Goal: Transaction & Acquisition: Purchase product/service

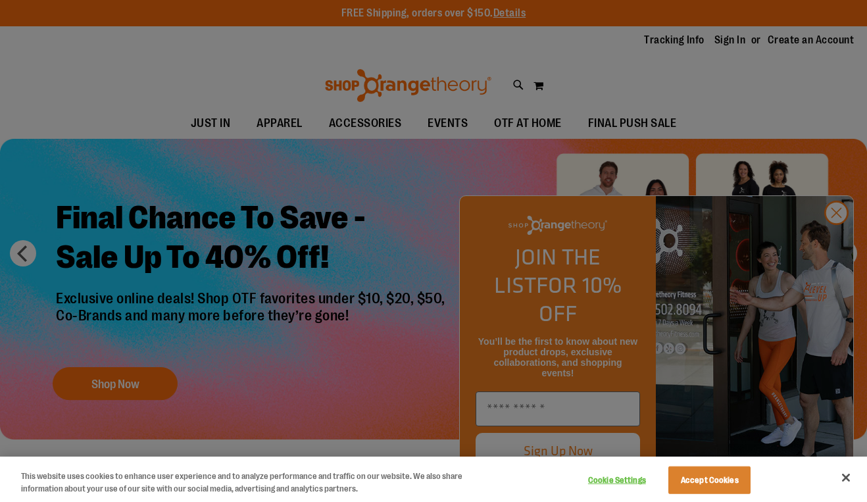
click at [836, 235] on div at bounding box center [433, 251] width 867 height 502
click at [725, 468] on button "Accept Cookies" at bounding box center [710, 481] width 82 height 28
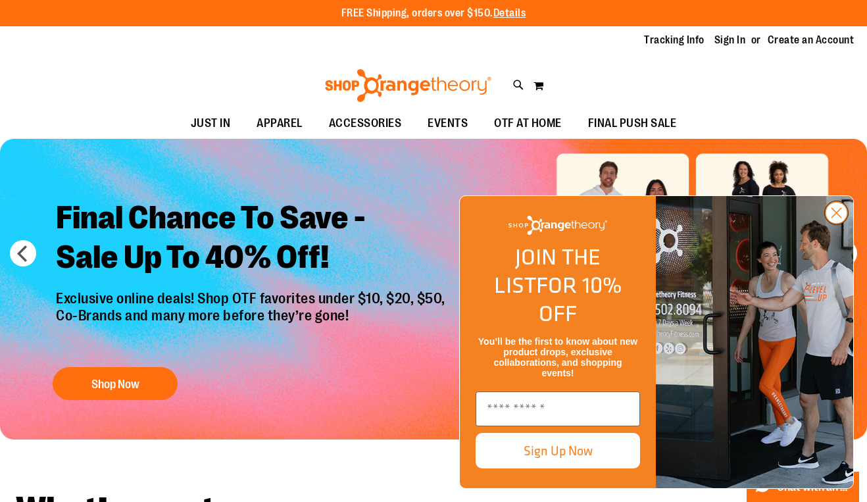
click at [841, 224] on circle "Close dialog" at bounding box center [837, 213] width 22 height 22
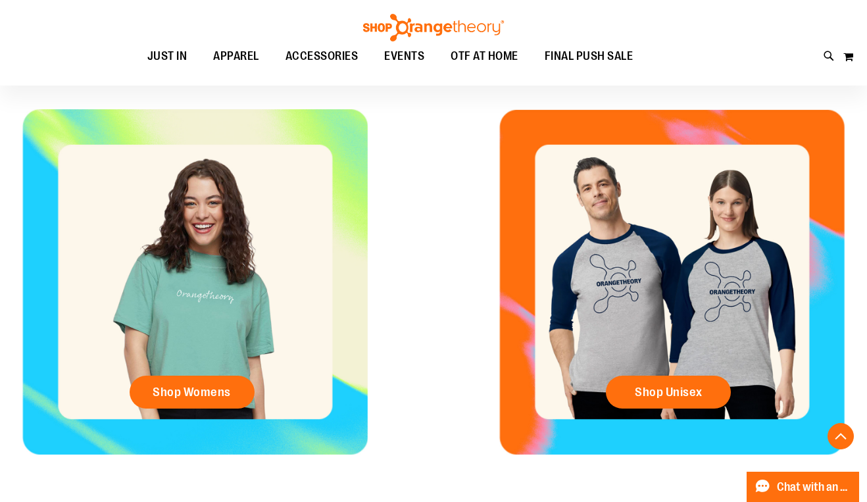
scroll to position [468, 0]
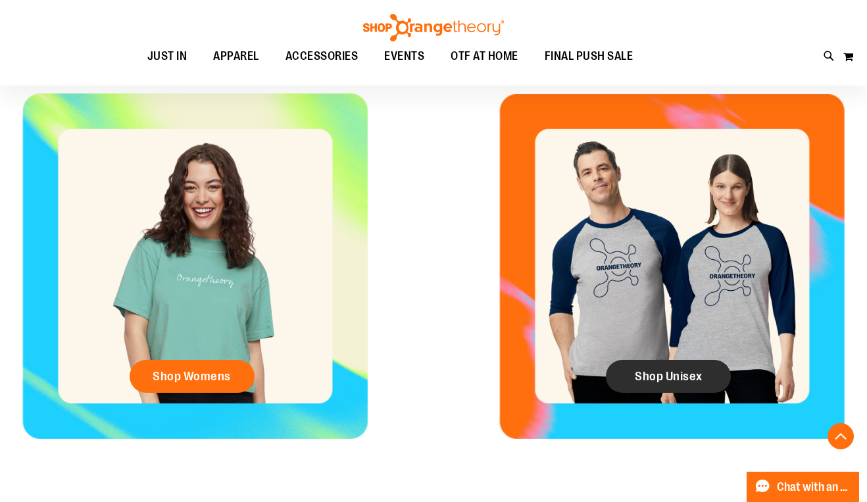
click at [658, 366] on link "Shop Unisex" at bounding box center [668, 376] width 125 height 33
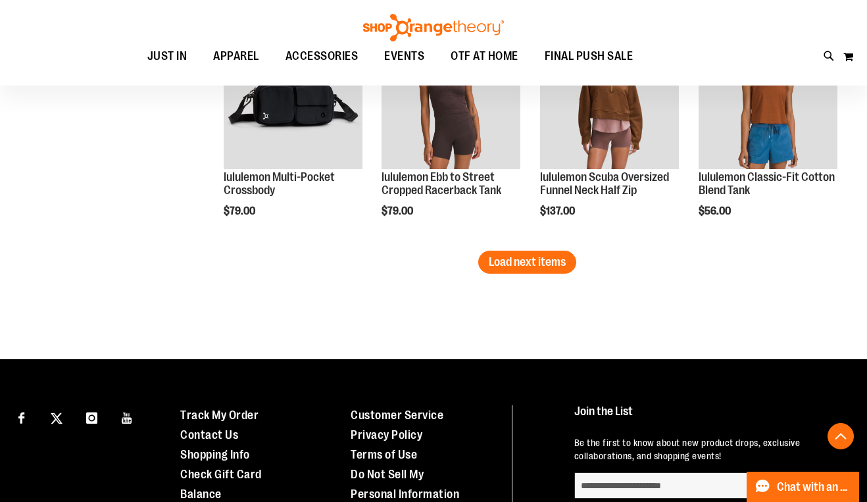
scroll to position [2085, 0]
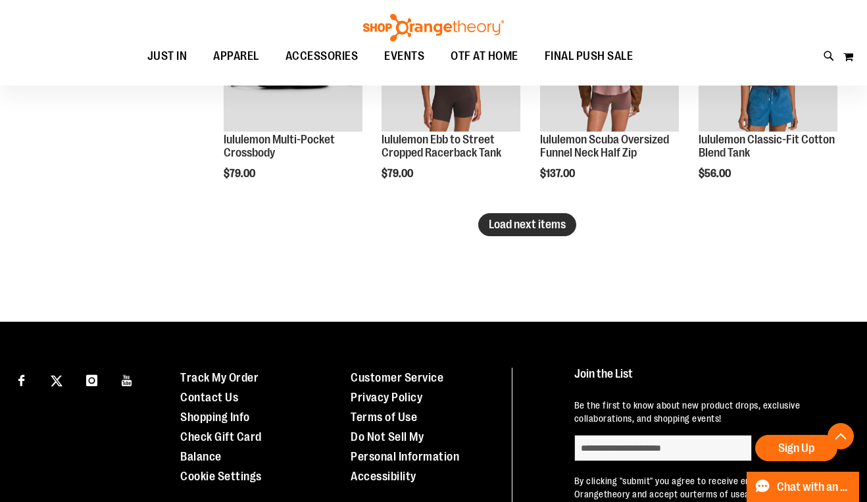
click at [500, 226] on span "Load next items" at bounding box center [527, 224] width 77 height 13
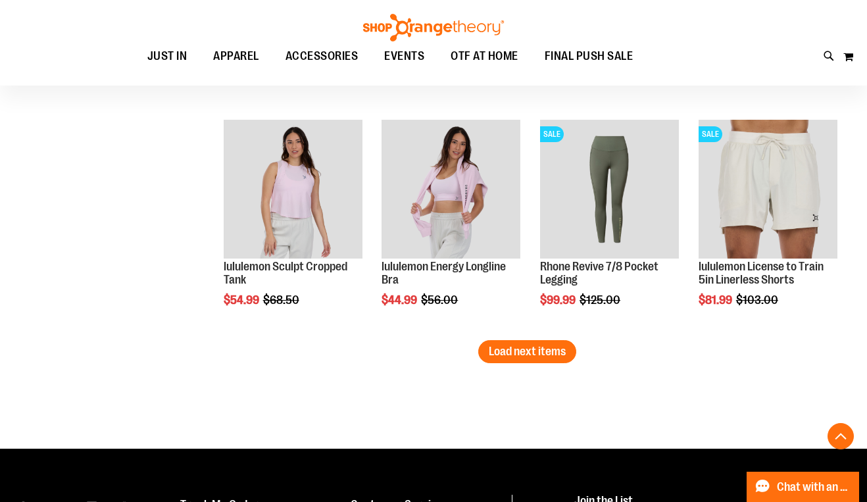
scroll to position [2641, 0]
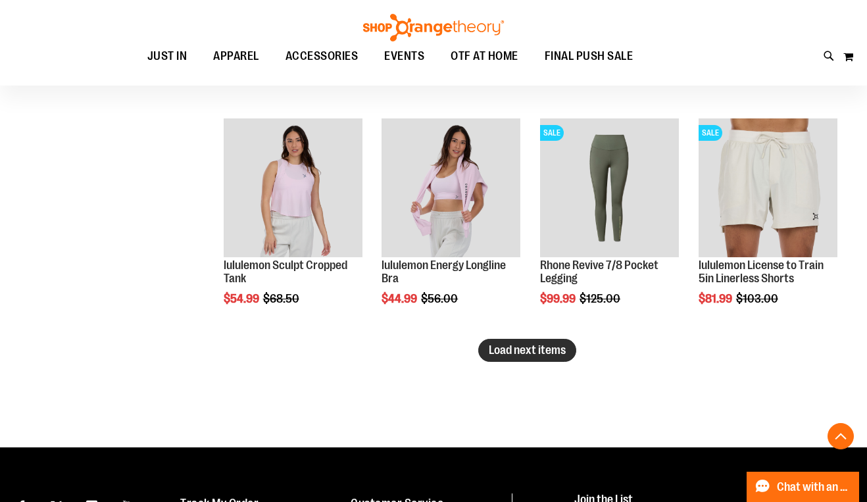
click at [506, 345] on span "Load next items" at bounding box center [527, 349] width 77 height 13
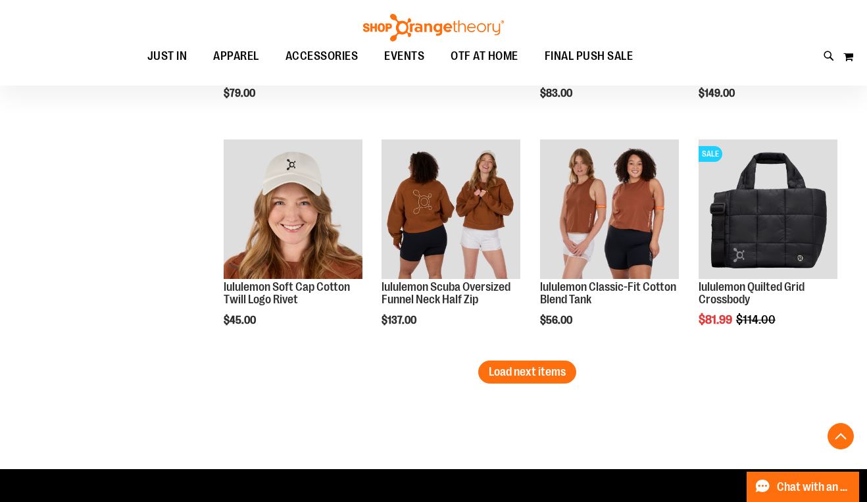
scroll to position [3302, 0]
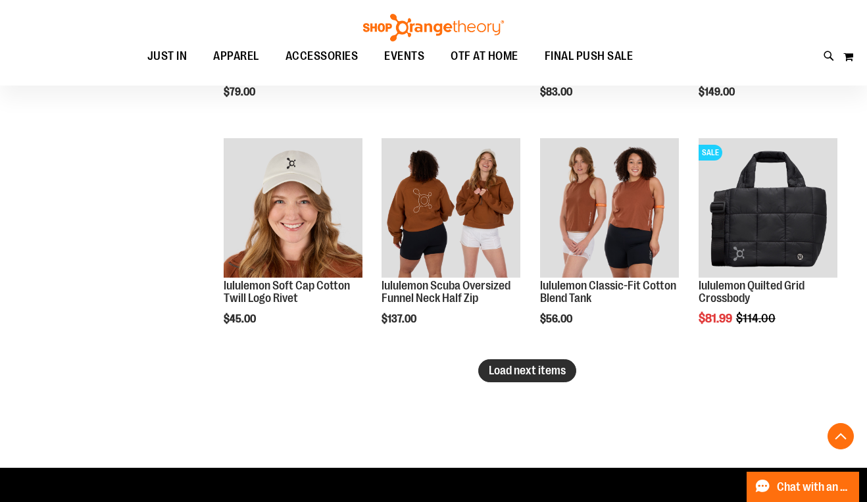
click at [503, 369] on span "Load next items" at bounding box center [527, 370] width 77 height 13
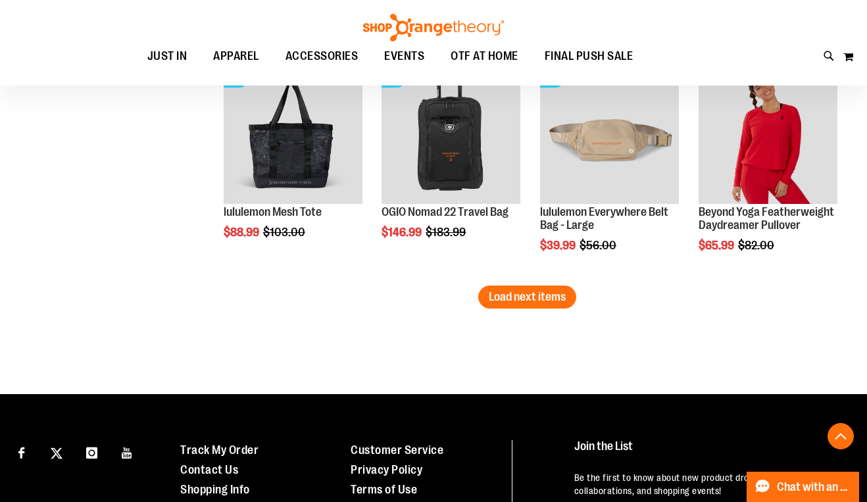
scroll to position [4063, 0]
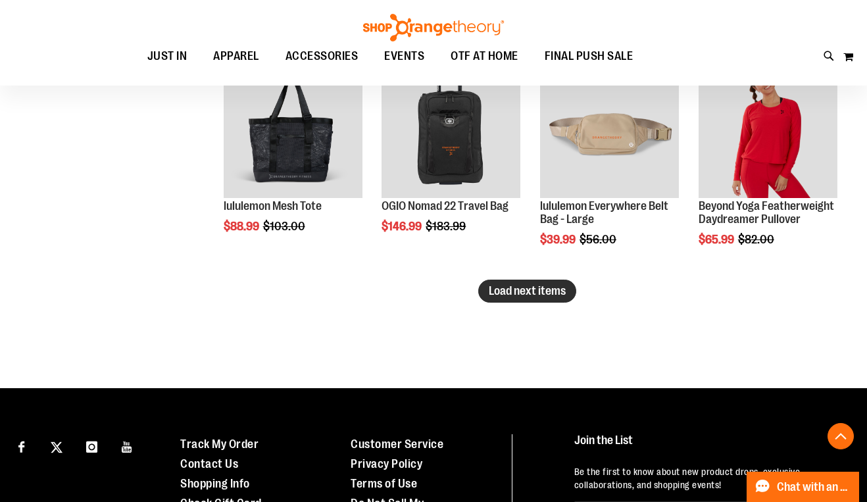
click at [530, 288] on span "Load next items" at bounding box center [527, 290] width 77 height 13
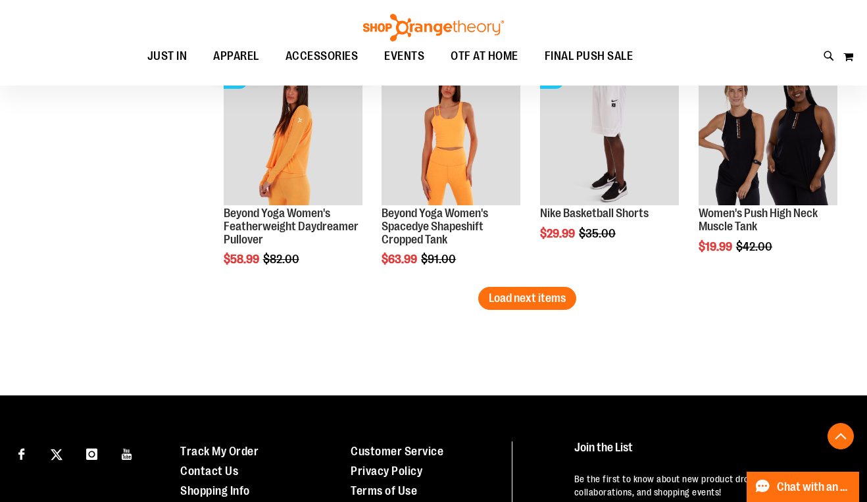
scroll to position [4752, 0]
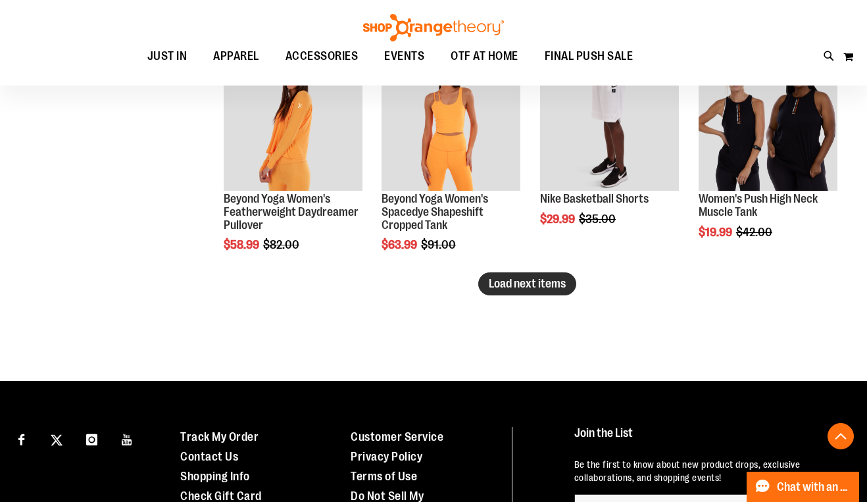
click at [532, 288] on span "Load next items" at bounding box center [527, 283] width 77 height 13
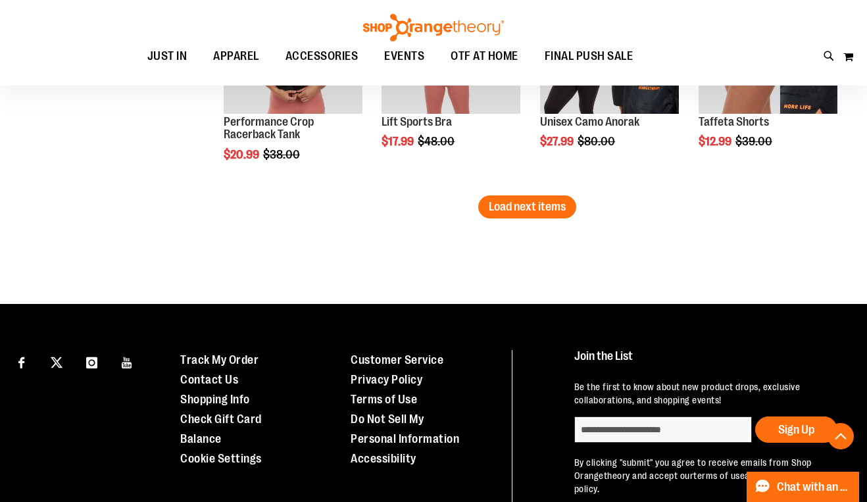
scroll to position [5520, 0]
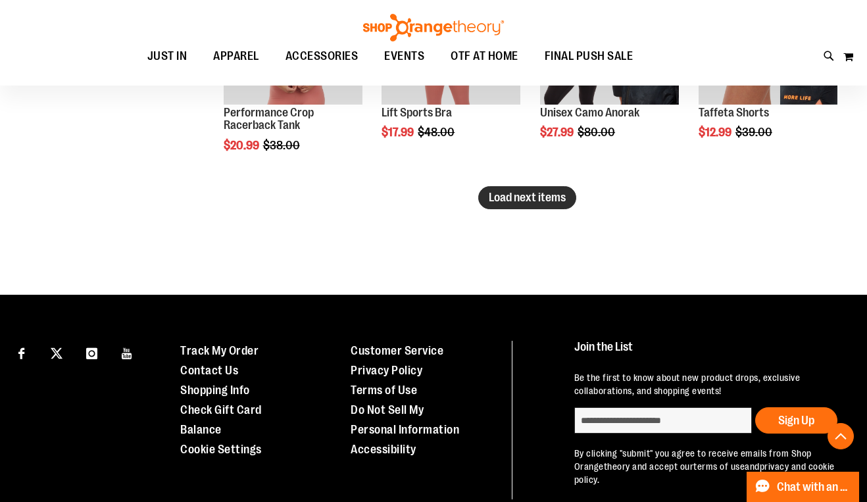
click at [502, 196] on span "Load next items" at bounding box center [527, 197] width 77 height 13
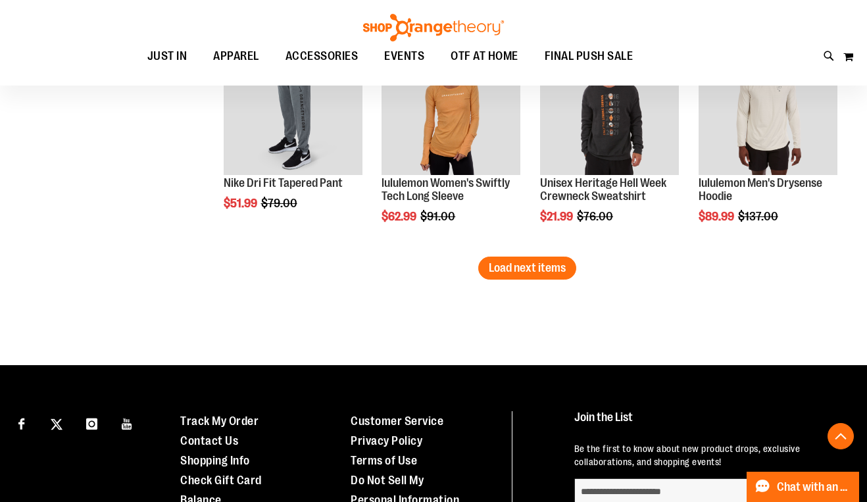
scroll to position [6132, 0]
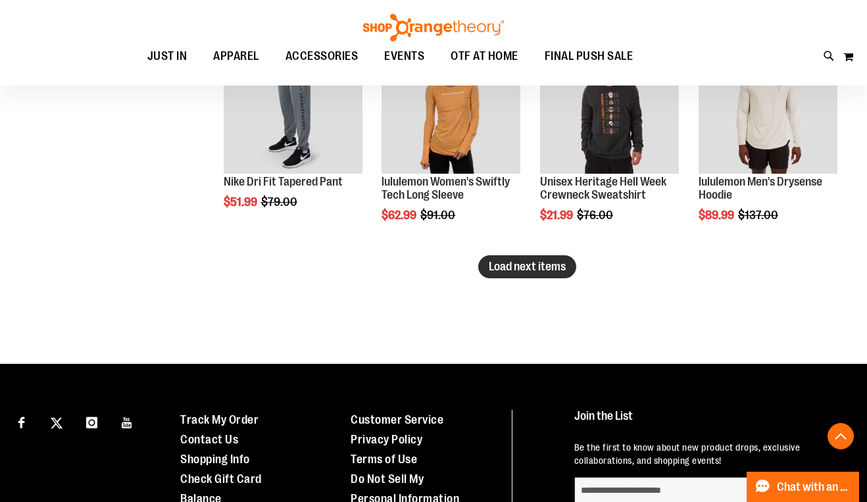
click at [524, 276] on button "Load next items" at bounding box center [527, 266] width 98 height 23
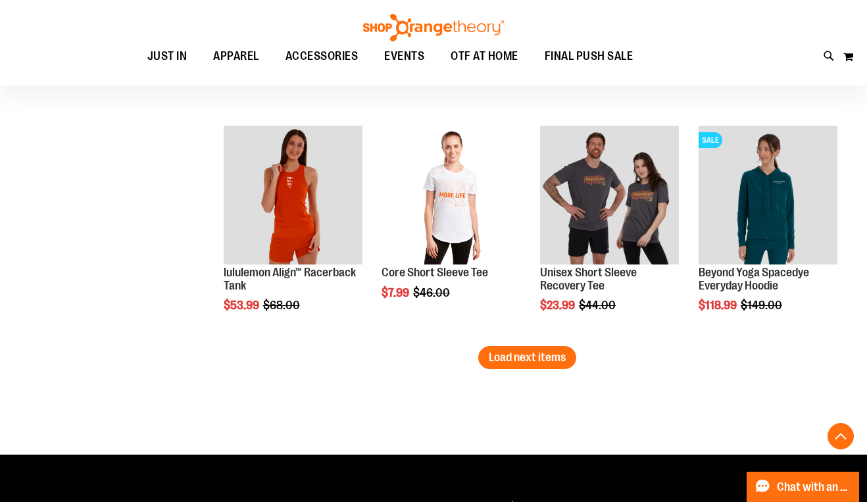
scroll to position [6724, 0]
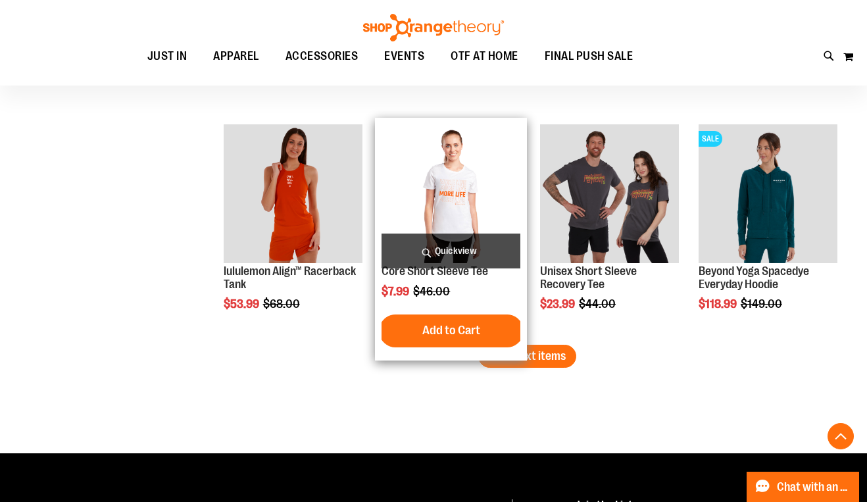
click at [457, 175] on img "product" at bounding box center [451, 193] width 139 height 139
